Goal: Navigation & Orientation: Find specific page/section

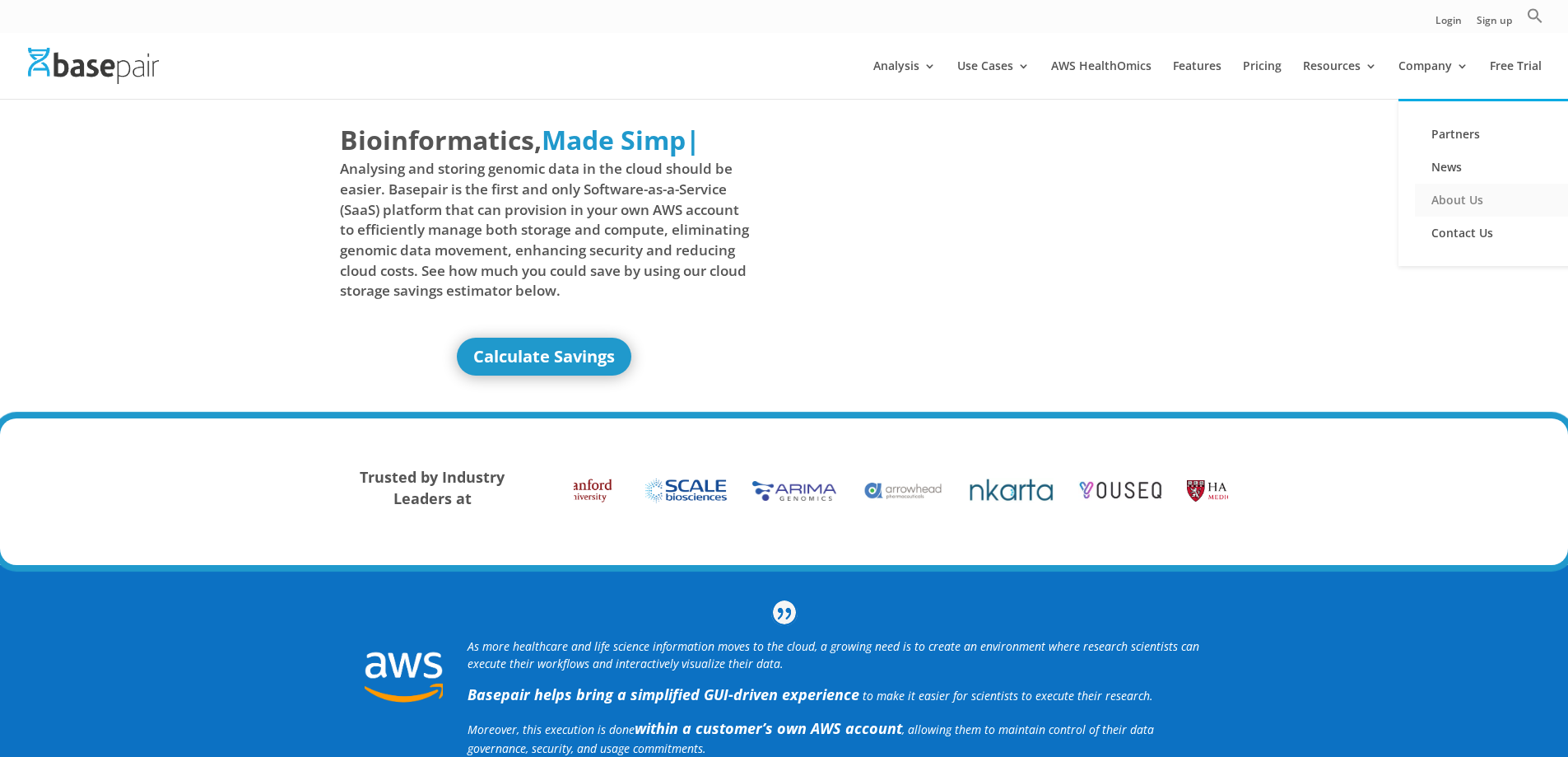
click at [1450, 209] on link "About Us" at bounding box center [1498, 199] width 165 height 33
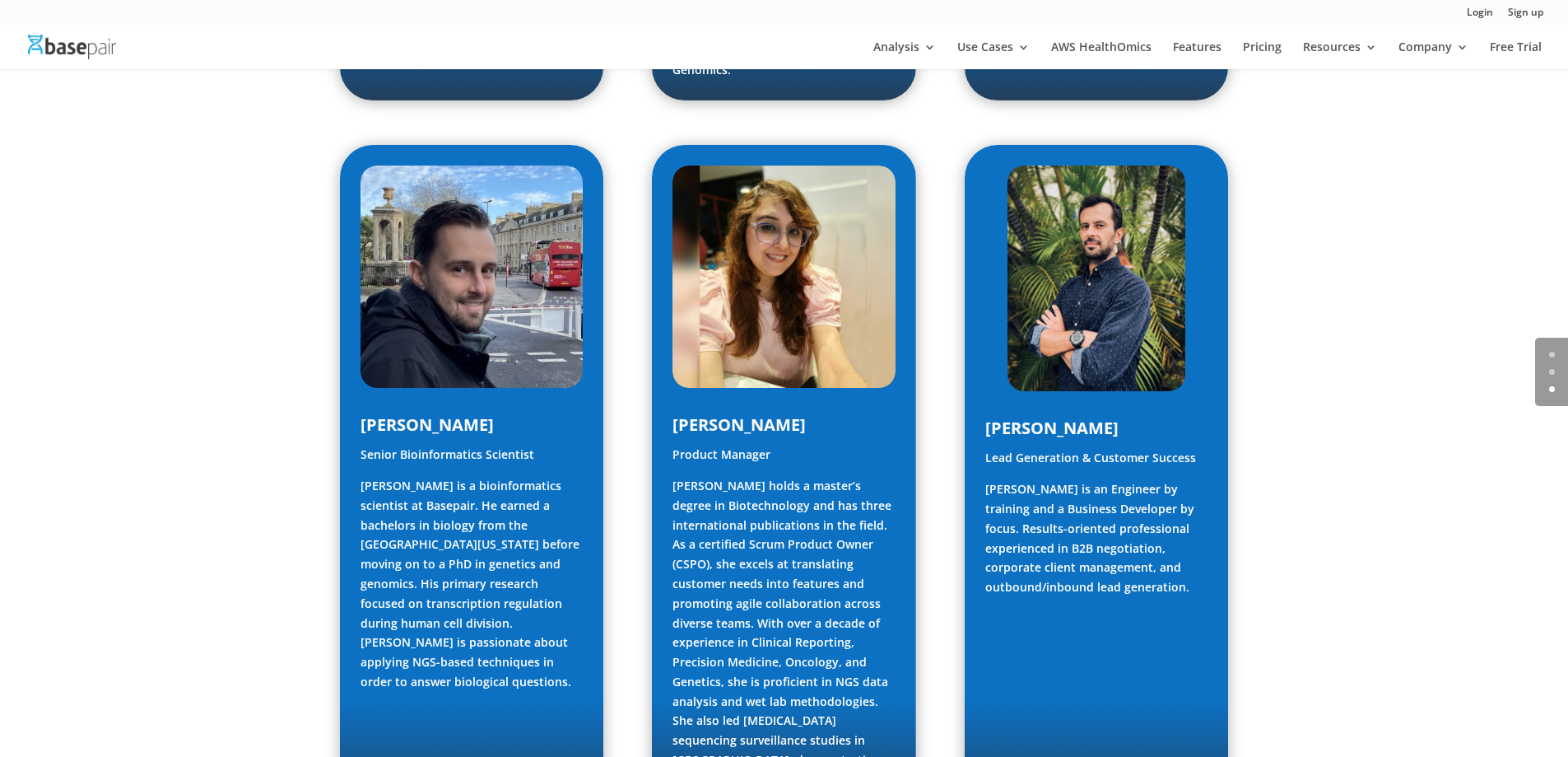
scroll to position [1976, 0]
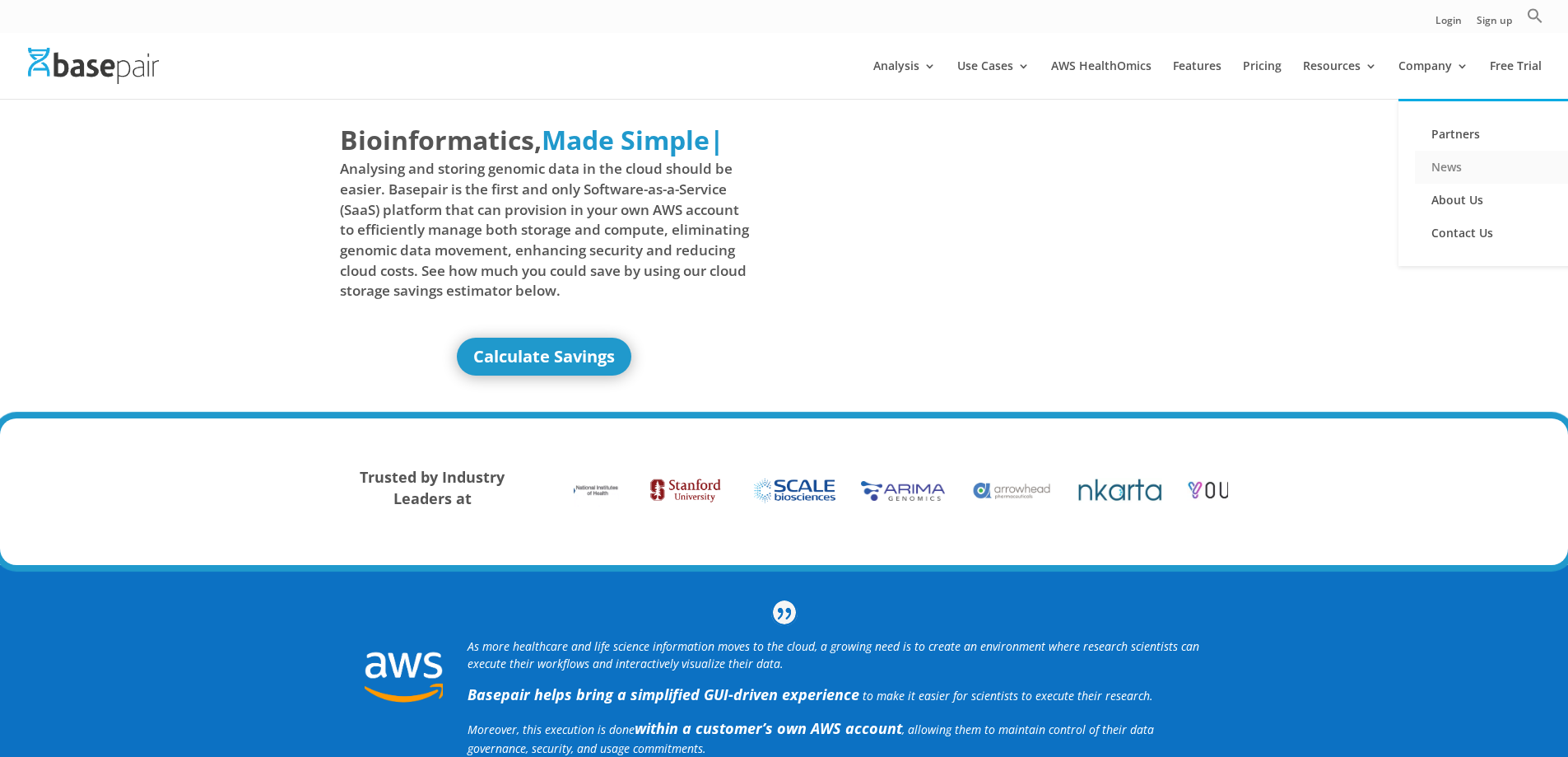
click at [1449, 174] on link "News" at bounding box center [1498, 167] width 165 height 33
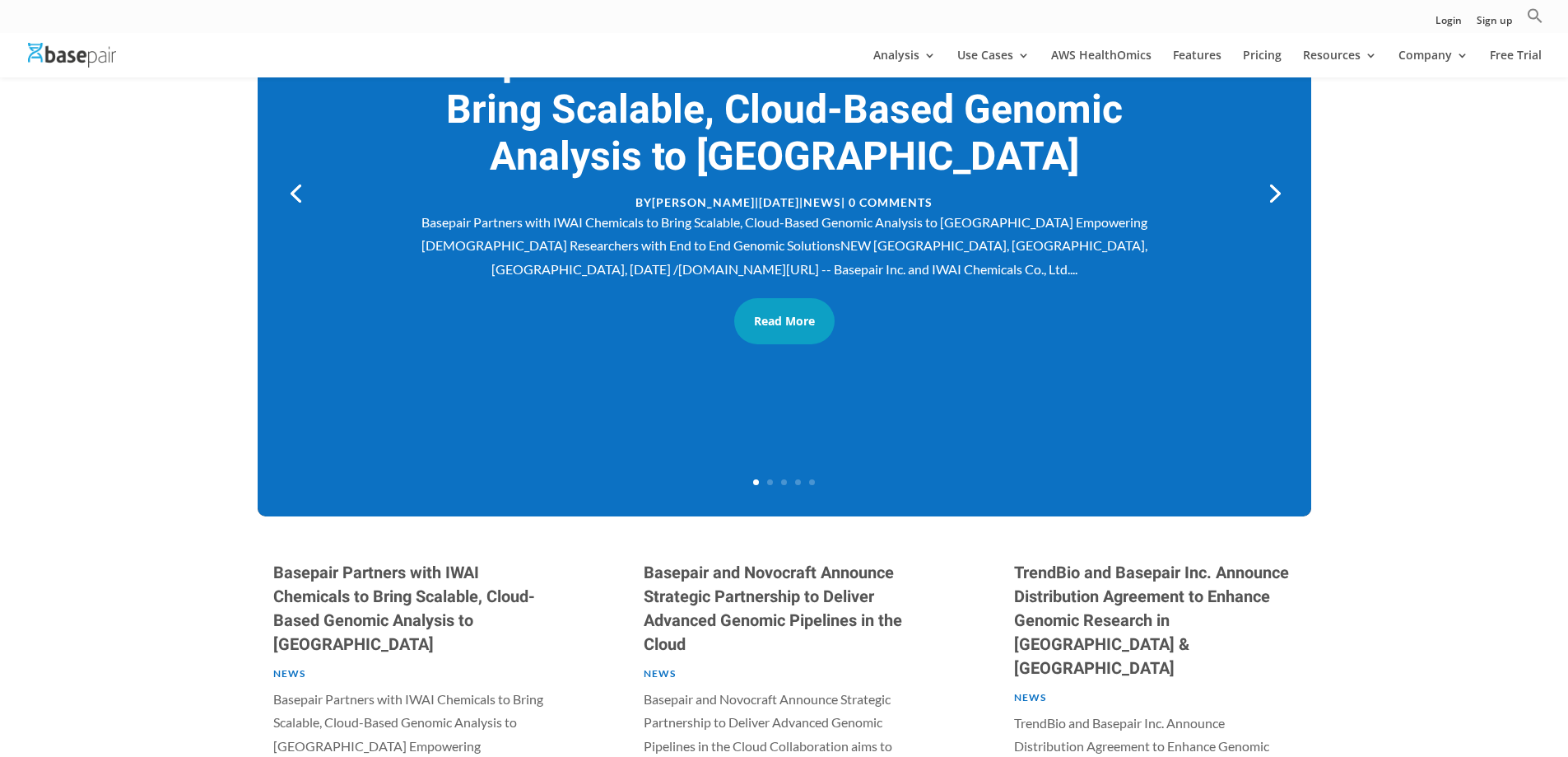
scroll to position [165, 0]
